Goal: Task Accomplishment & Management: Manage account settings

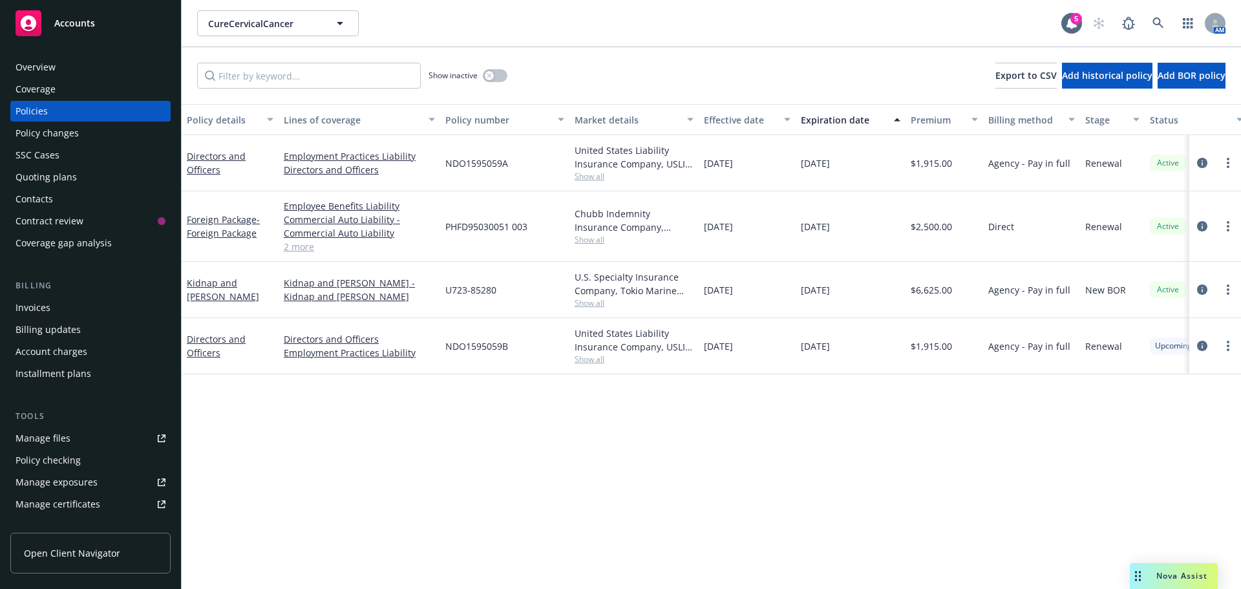
click at [582, 238] on span "Show all" at bounding box center [634, 239] width 119 height 11
click at [528, 228] on div "PHFD95030051 003" at bounding box center [504, 226] width 129 height 70
click at [593, 307] on span "Show all" at bounding box center [634, 302] width 119 height 11
click at [518, 262] on div "U723-85280" at bounding box center [504, 290] width 129 height 56
click at [584, 181] on span "Show all" at bounding box center [634, 176] width 119 height 11
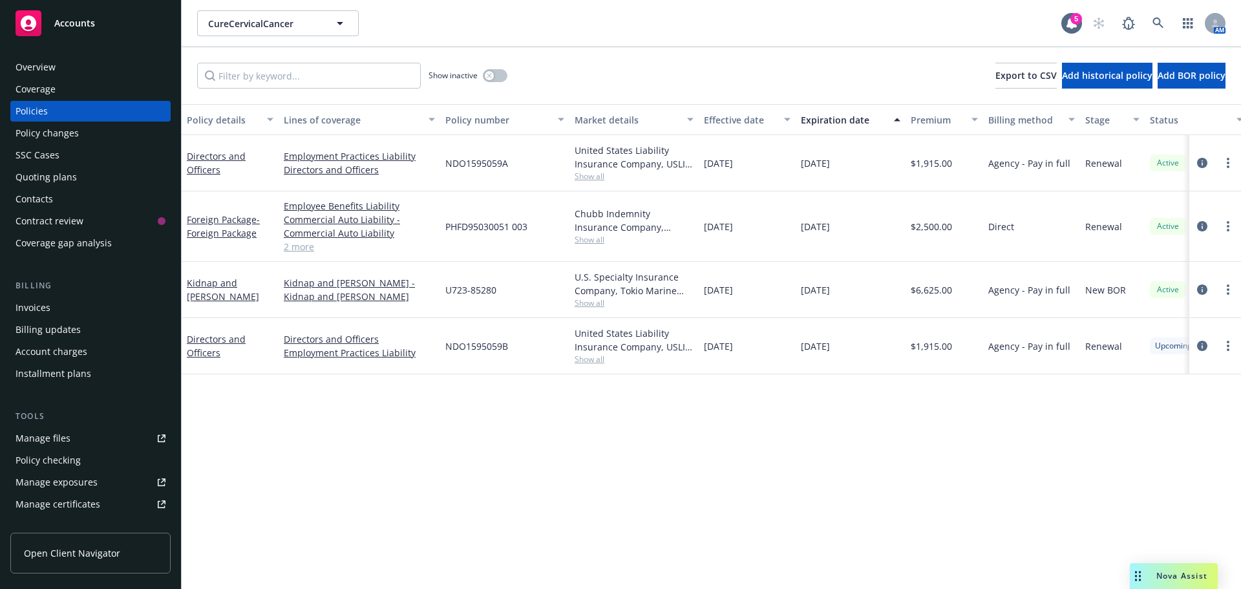
click at [593, 355] on span "Show all" at bounding box center [634, 359] width 119 height 11
click at [209, 342] on link "Directors and Officers" at bounding box center [216, 346] width 59 height 26
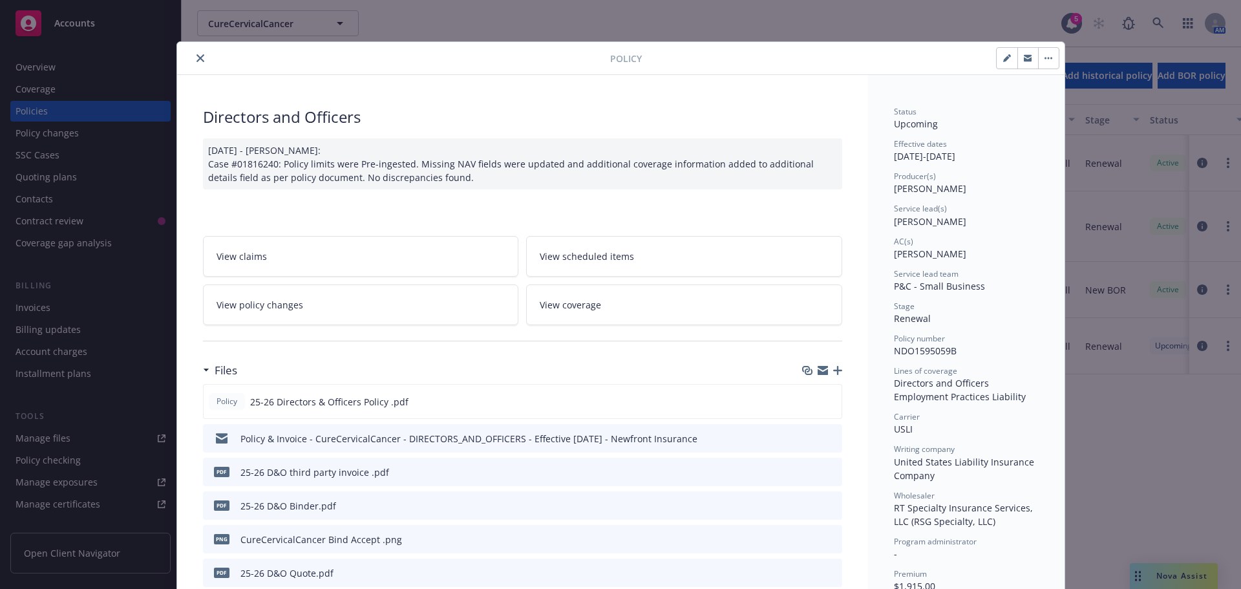
click at [829, 474] on icon "preview file" at bounding box center [830, 471] width 12 height 9
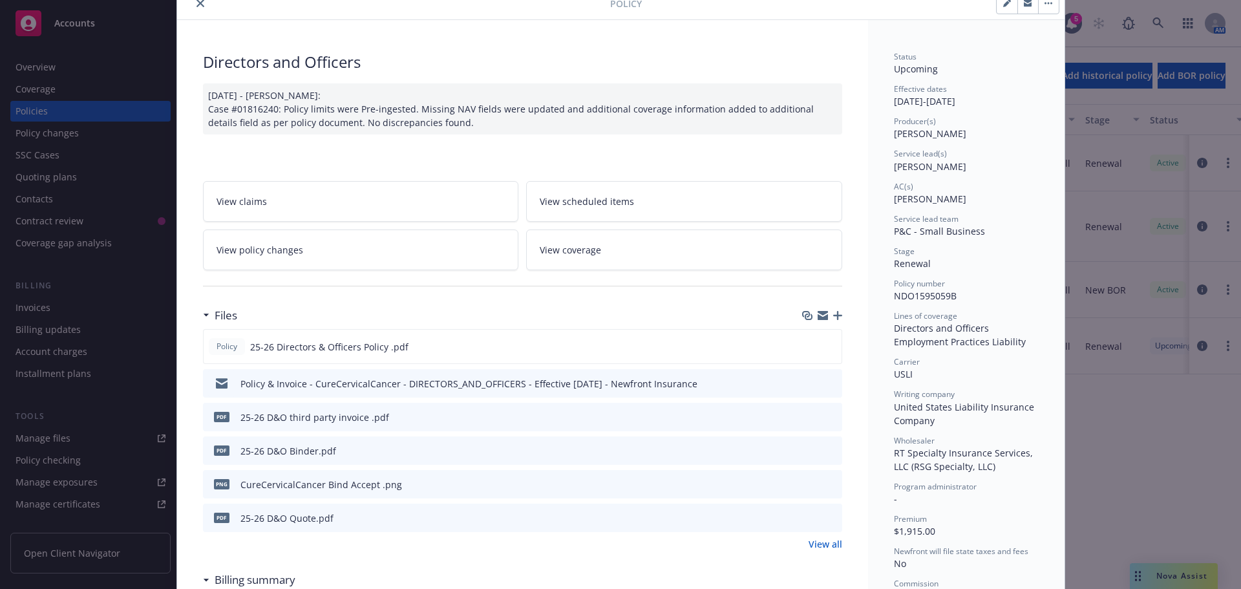
scroll to position [129, 0]
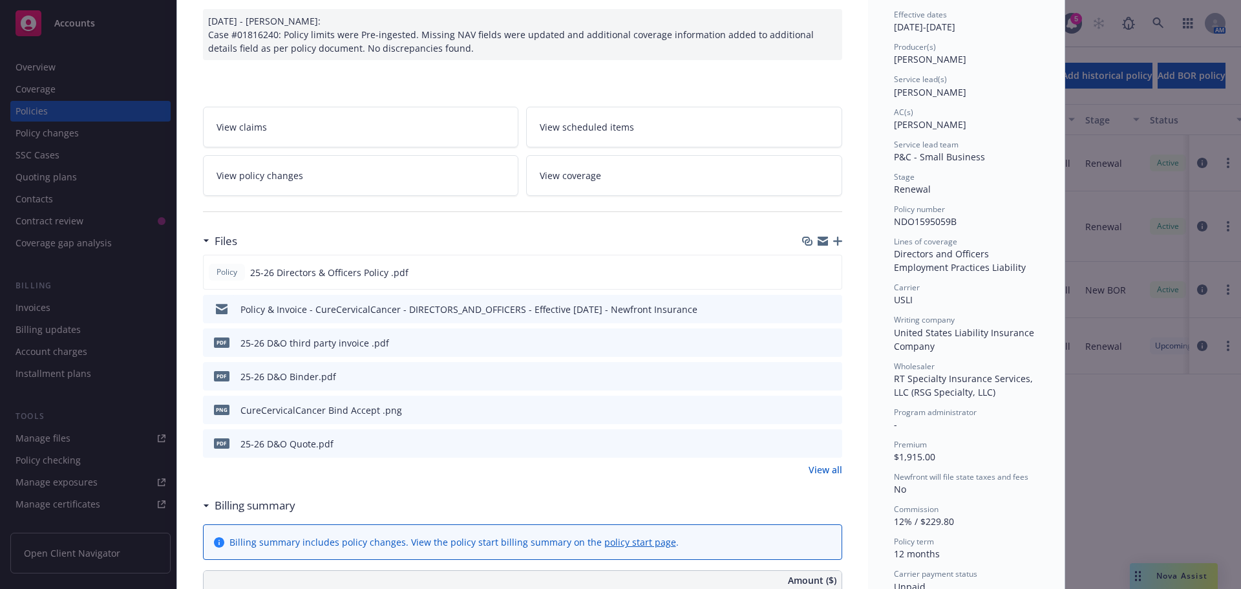
click at [824, 443] on icon "preview file" at bounding box center [830, 442] width 12 height 9
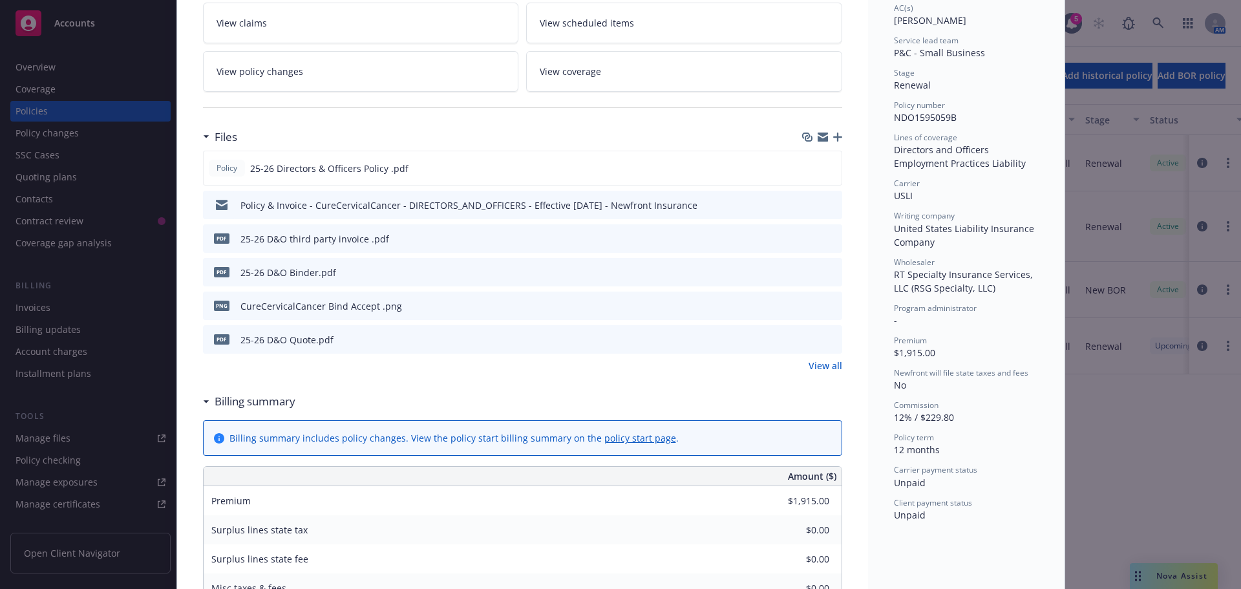
scroll to position [259, 0]
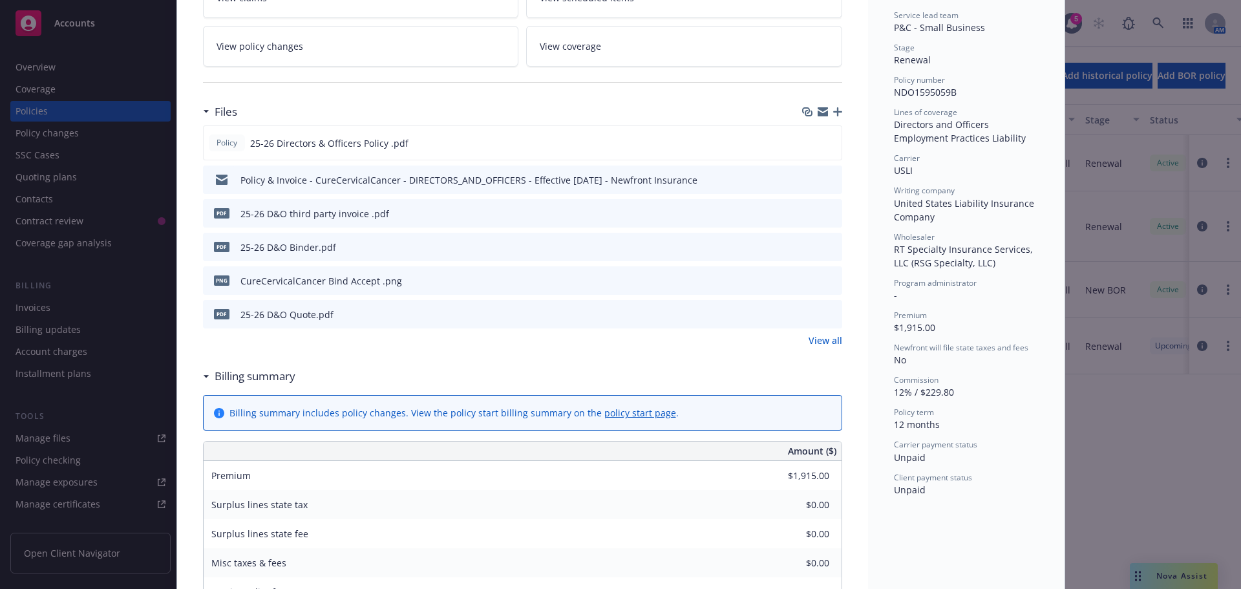
click at [804, 215] on icon "download file" at bounding box center [808, 212] width 10 height 10
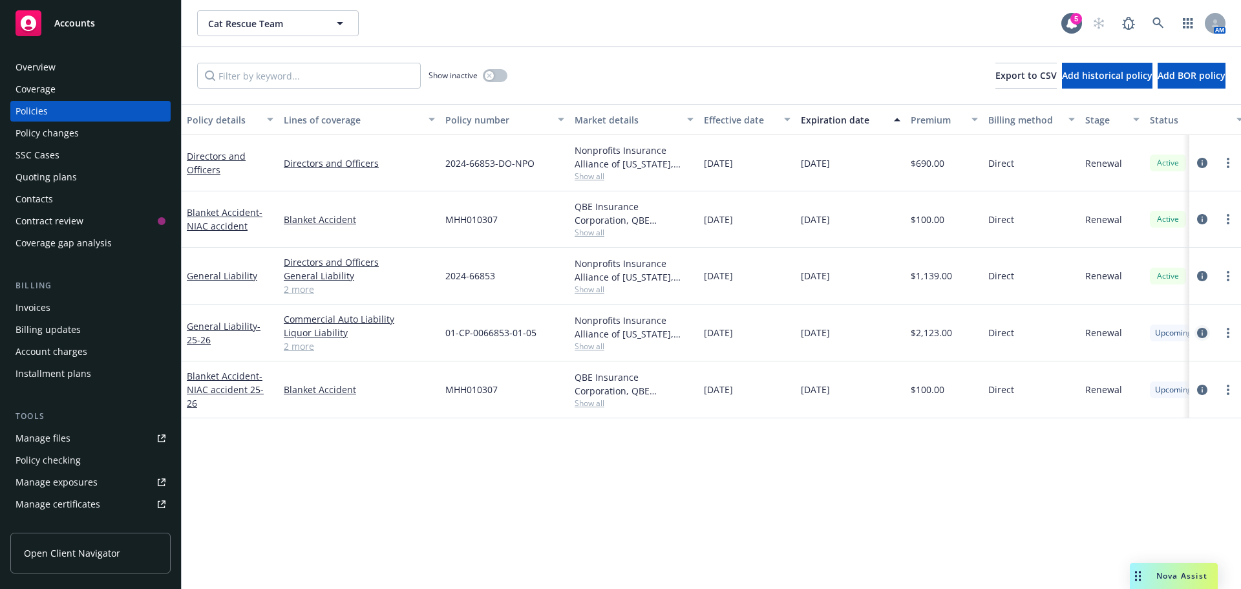
click at [1196, 332] on link "circleInformation" at bounding box center [1202, 333] width 16 height 16
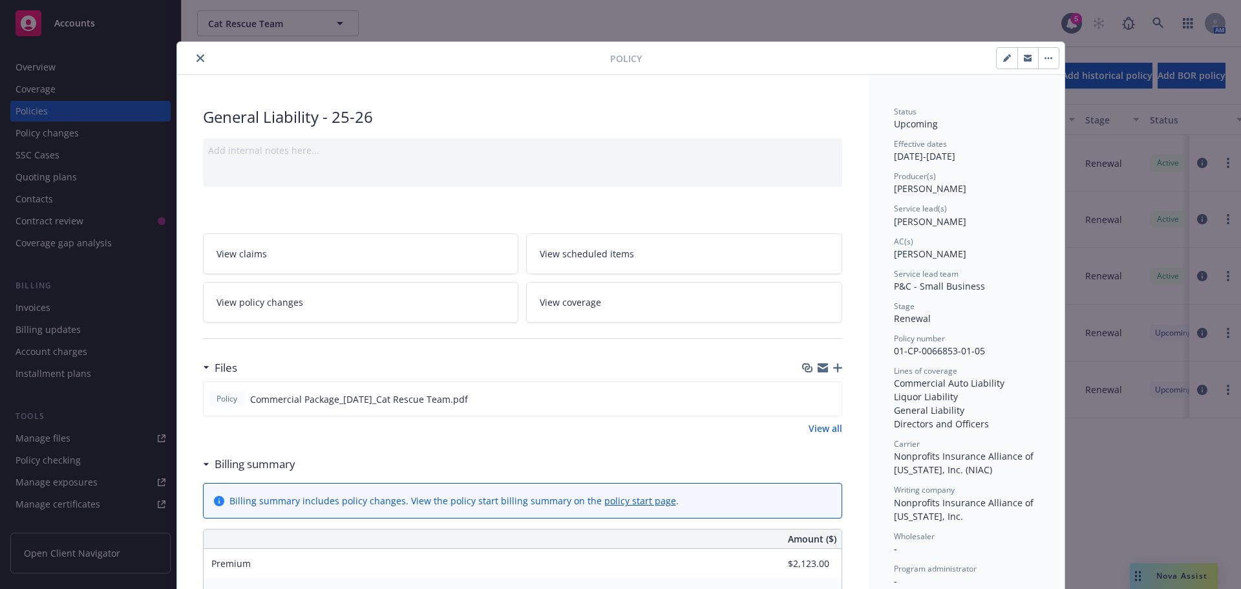
click at [1004, 50] on button "button" at bounding box center [1007, 58] width 21 height 21
select select "RENEWAL"
select select "12"
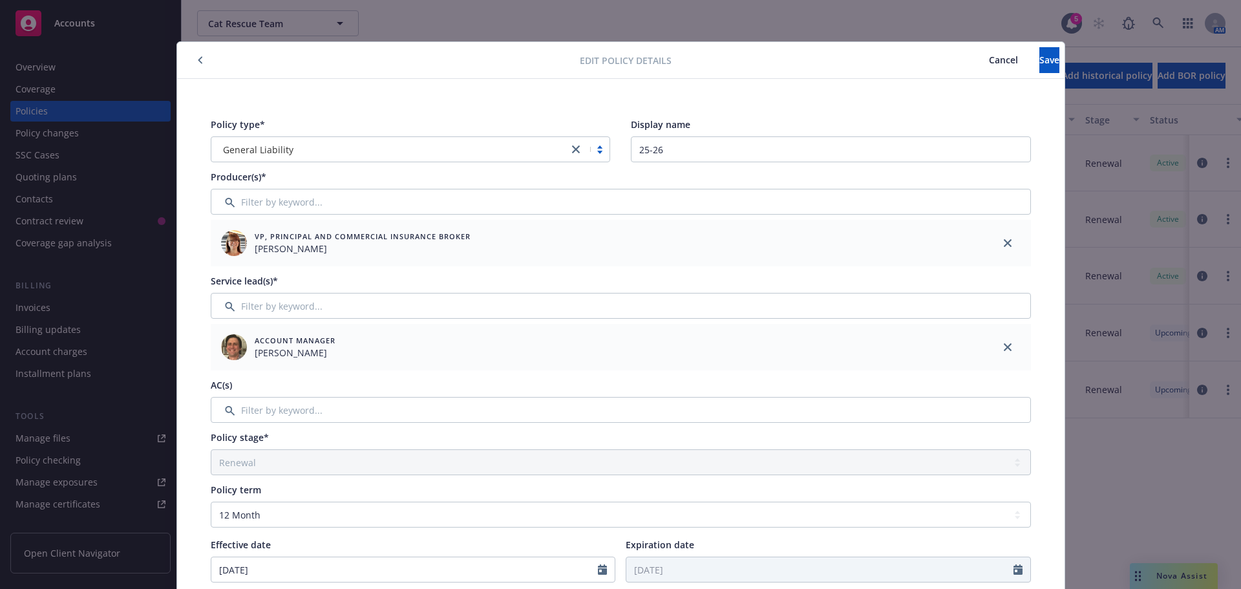
click at [571, 145] on link "close" at bounding box center [576, 150] width 16 height 16
click at [326, 145] on div at bounding box center [401, 150] width 366 height 16
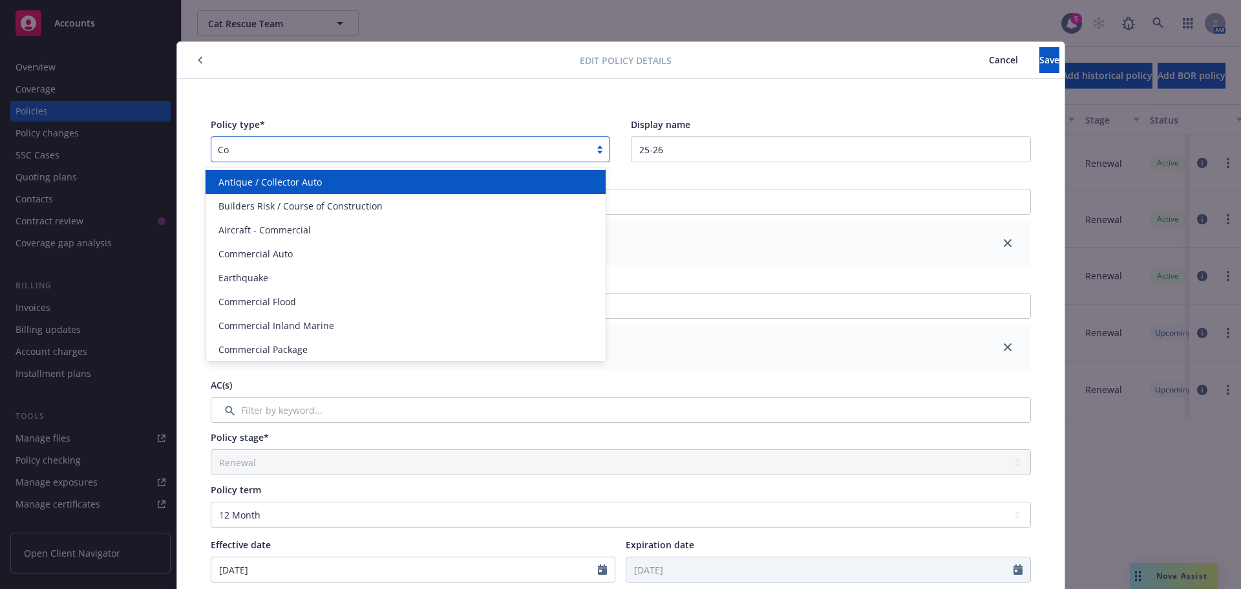
type input "Com"
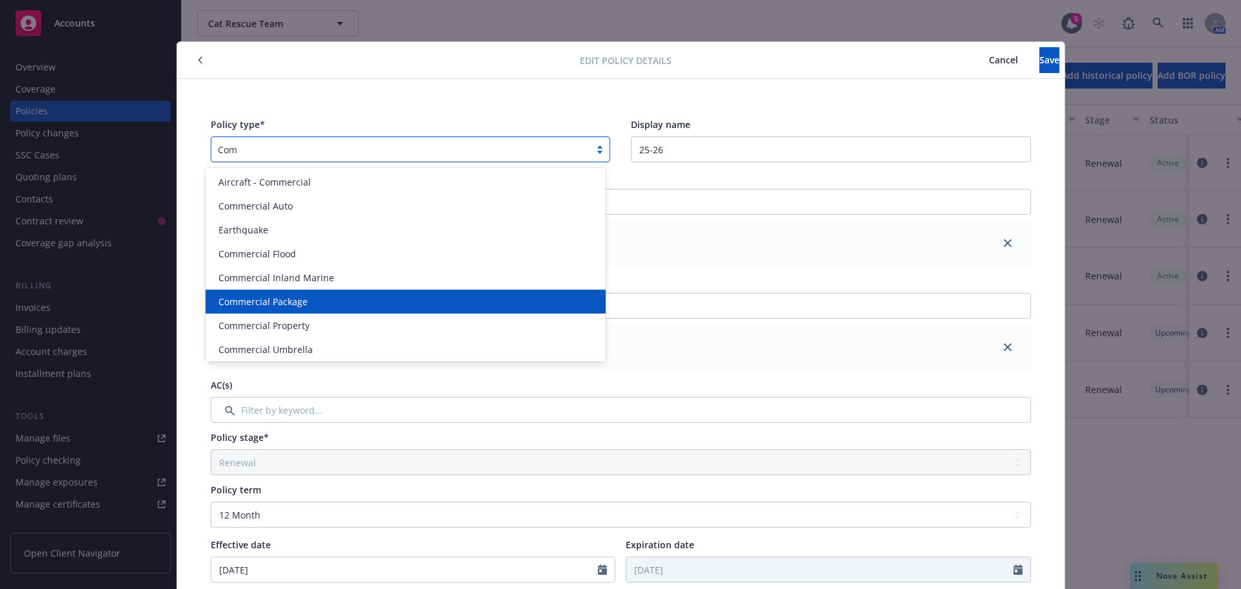
click at [326, 308] on div "Commercial Package" at bounding box center [405, 302] width 385 height 14
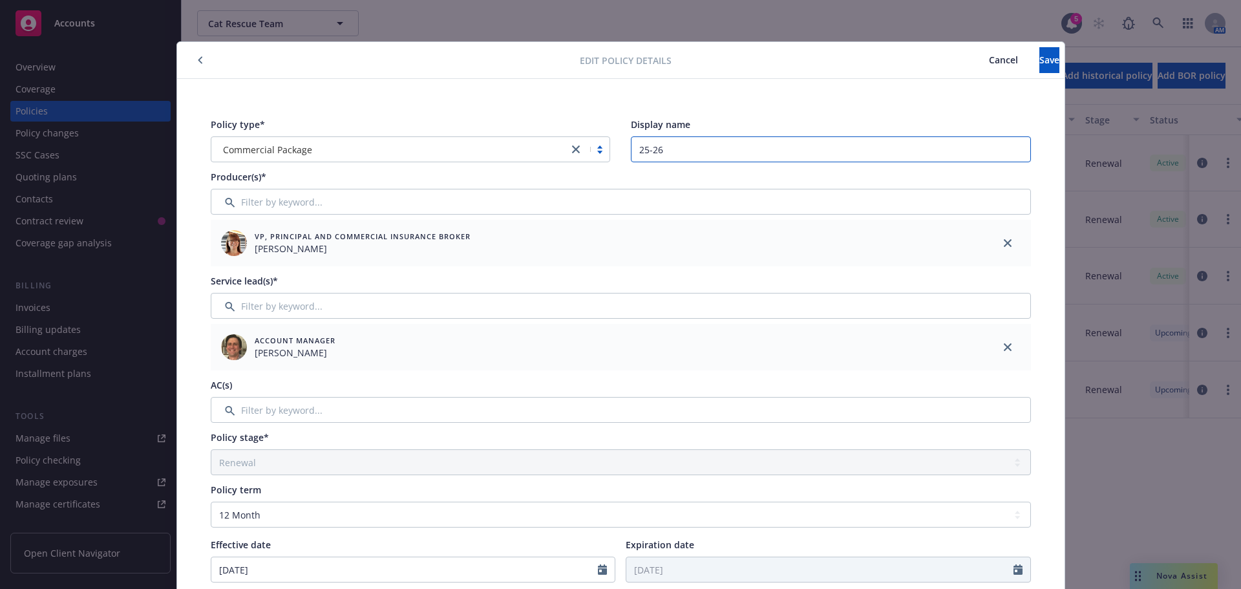
drag, startPoint x: 666, startPoint y: 153, endPoint x: 558, endPoint y: 146, distance: 108.8
click at [558, 146] on div "Policy type* Commercial Package Display name 25-26" at bounding box center [621, 140] width 820 height 45
click at [306, 416] on input "Filter by keyword..." at bounding box center [621, 410] width 820 height 26
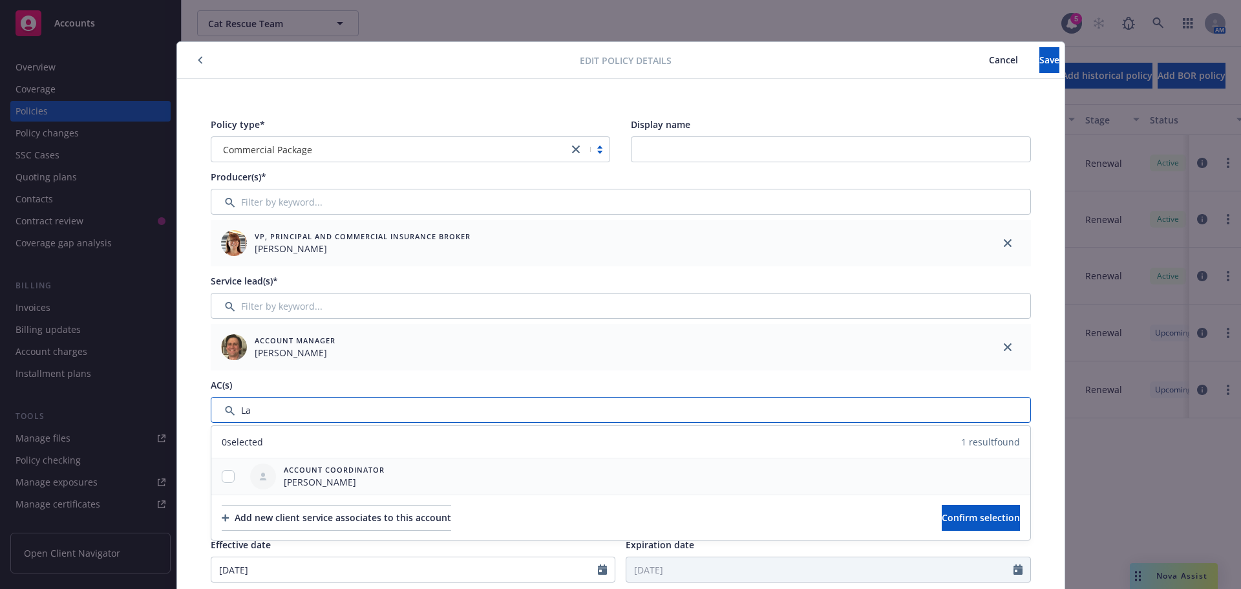
type input "La"
click at [225, 475] on input "checkbox" at bounding box center [228, 476] width 13 height 13
checkbox input "true"
click at [960, 511] on span "Confirm selection" at bounding box center [981, 517] width 78 height 12
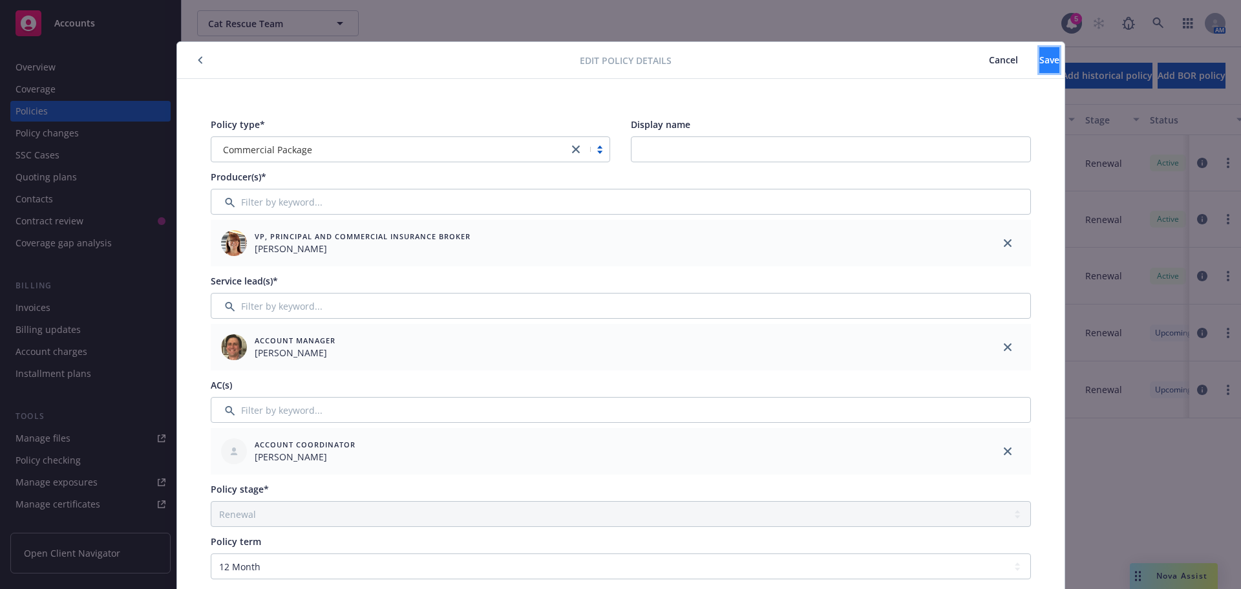
click at [1039, 64] on span "Save" at bounding box center [1049, 60] width 20 height 12
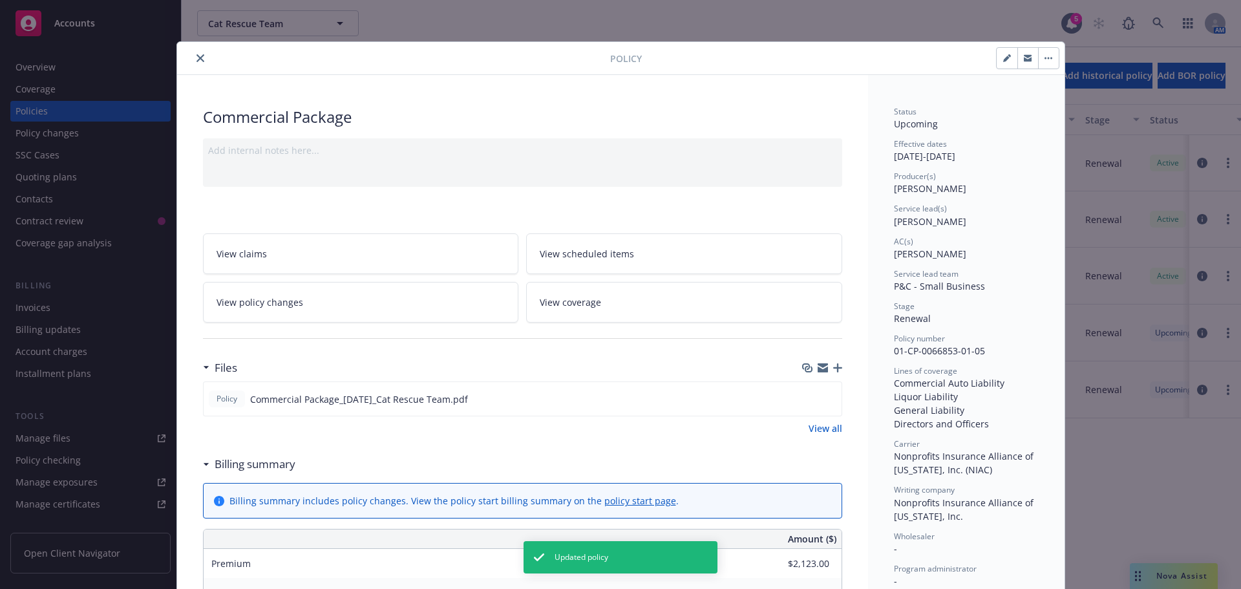
click at [196, 53] on button "close" at bounding box center [201, 58] width 16 height 16
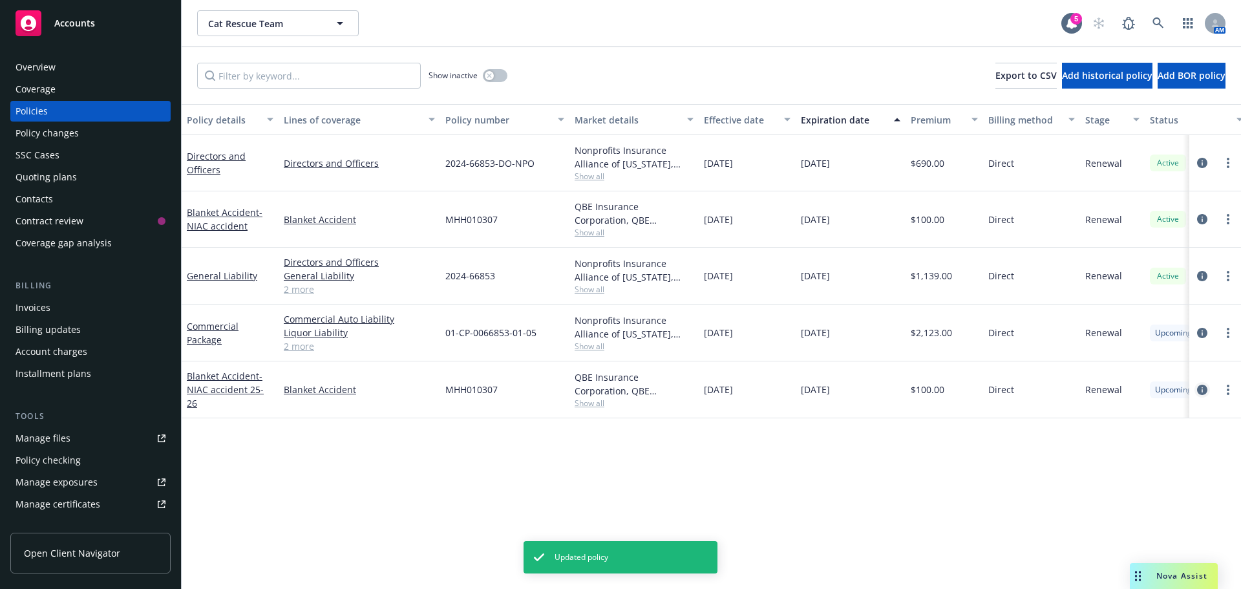
click at [1203, 392] on icon "circleInformation" at bounding box center [1202, 390] width 10 height 10
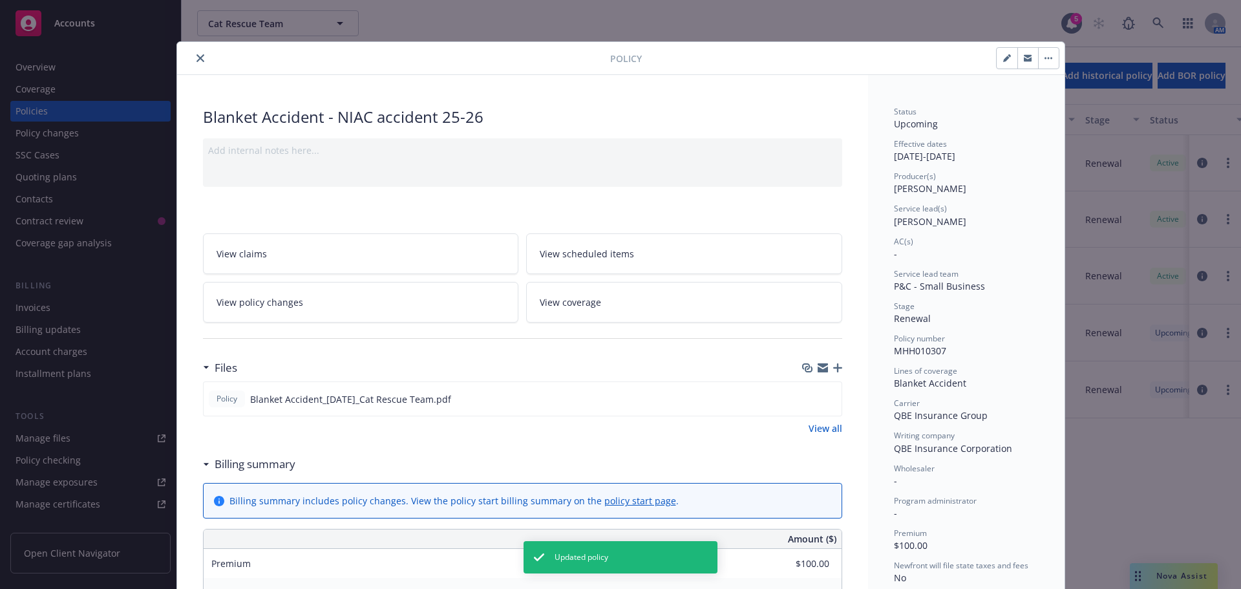
click at [997, 65] on button "button" at bounding box center [1007, 58] width 21 height 21
select select "RENEWAL"
select select "12"
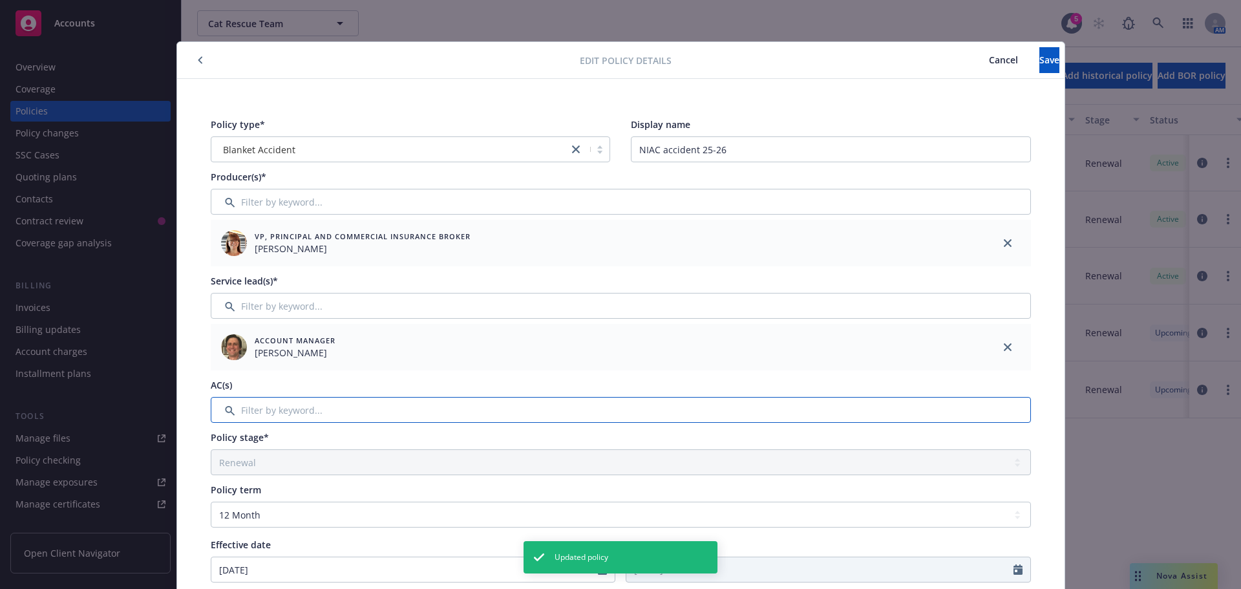
click at [279, 403] on input "Filter by keyword..." at bounding box center [621, 410] width 820 height 26
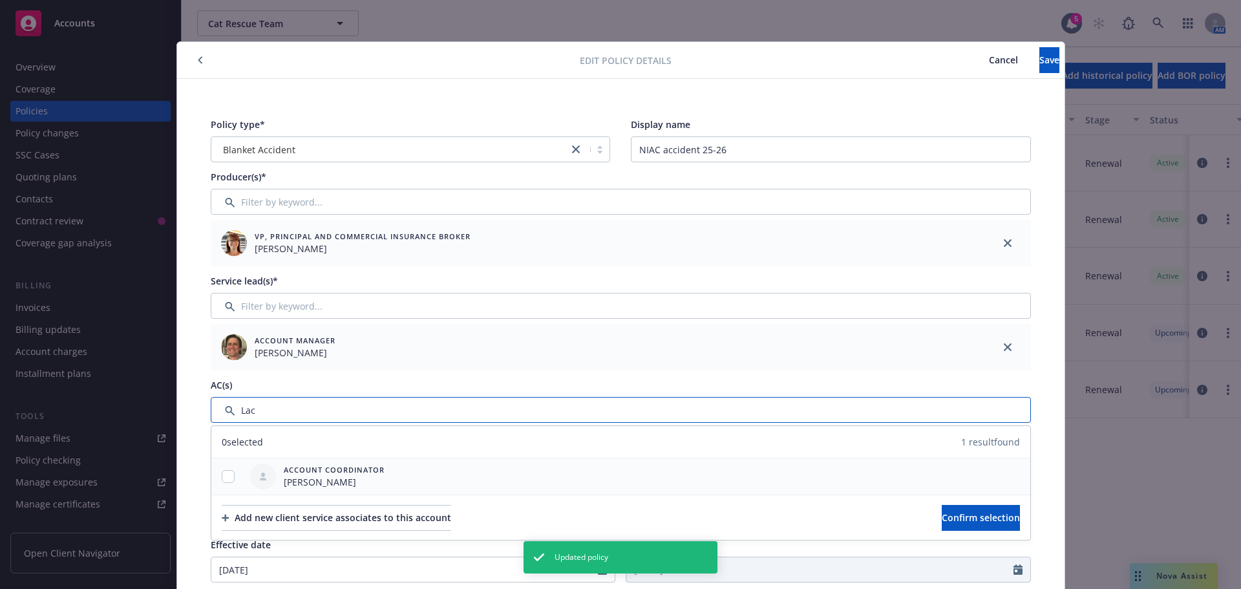
type input "Lac"
click at [213, 468] on div at bounding box center [228, 476] width 34 height 36
click at [222, 476] on input "checkbox" at bounding box center [228, 476] width 13 height 13
checkbox input "true"
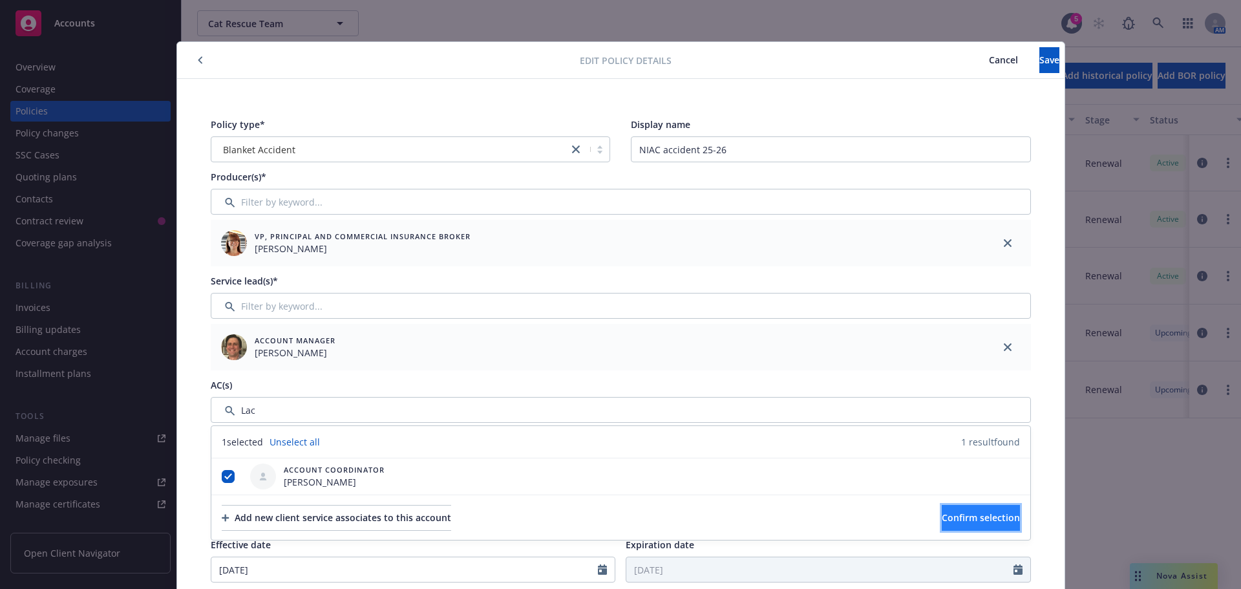
click at [966, 518] on span "Confirm selection" at bounding box center [981, 517] width 78 height 12
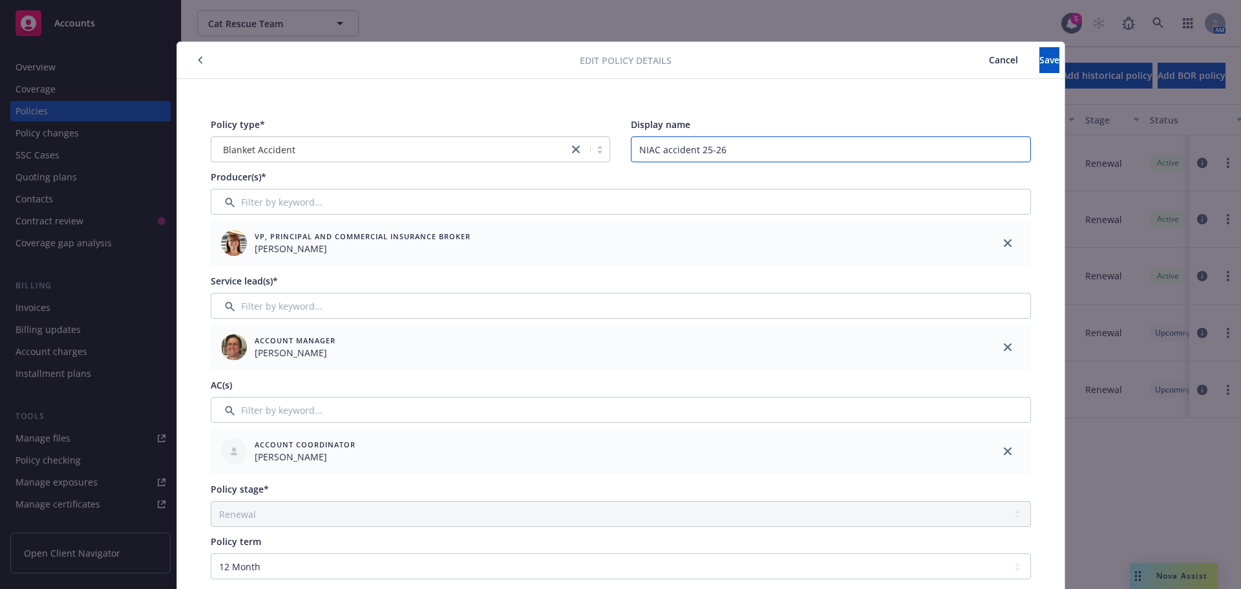
drag, startPoint x: 772, startPoint y: 146, endPoint x: 486, endPoint y: 140, distance: 285.7
click at [487, 140] on div "Policy type* Blanket Accident Display name NIAC accident 25-26" at bounding box center [621, 140] width 820 height 45
click at [1039, 57] on span "Save" at bounding box center [1049, 60] width 20 height 12
